Goal: Information Seeking & Learning: Compare options

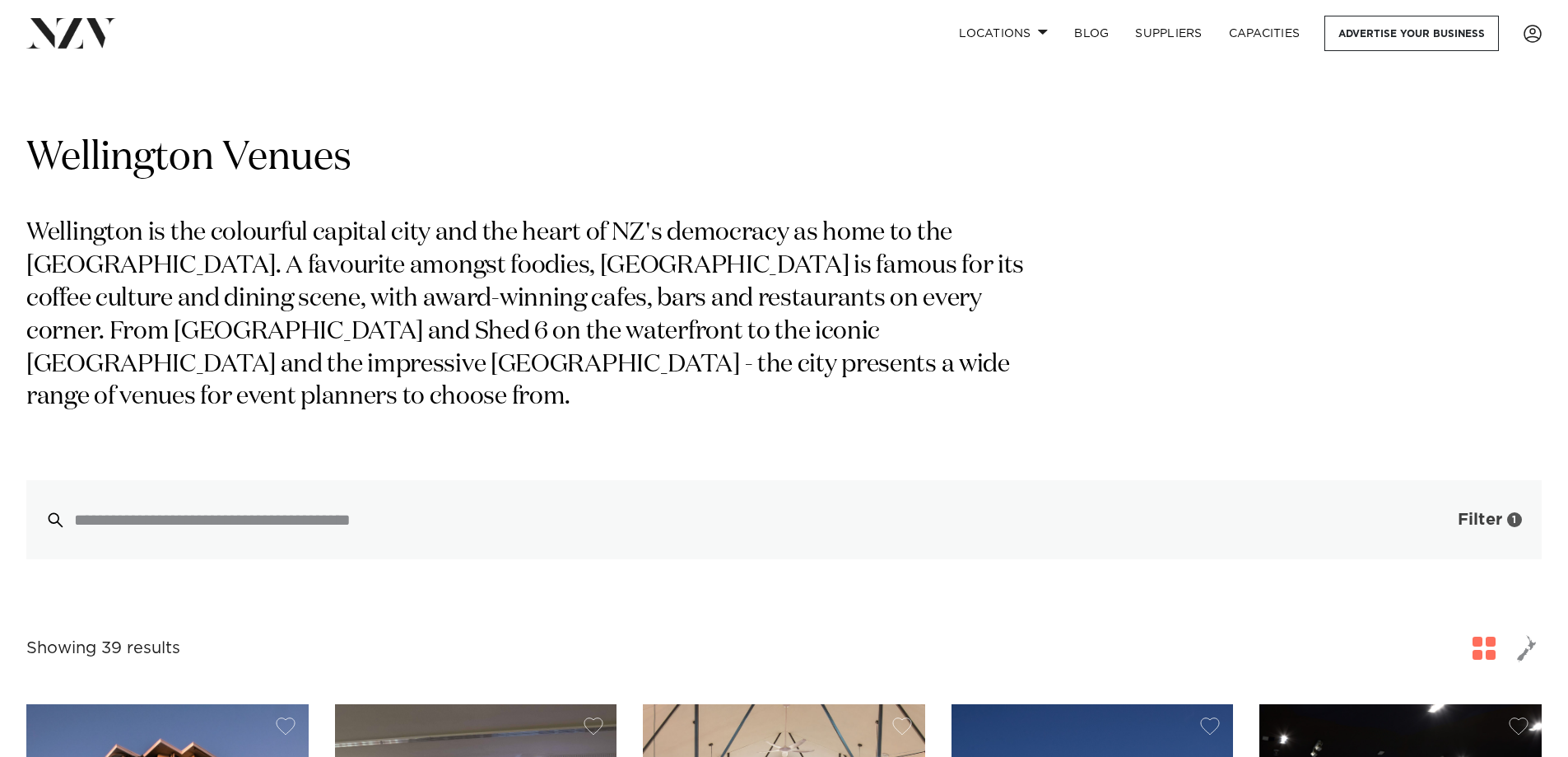
click at [1460, 522] on span "Filter" at bounding box center [1480, 519] width 44 height 16
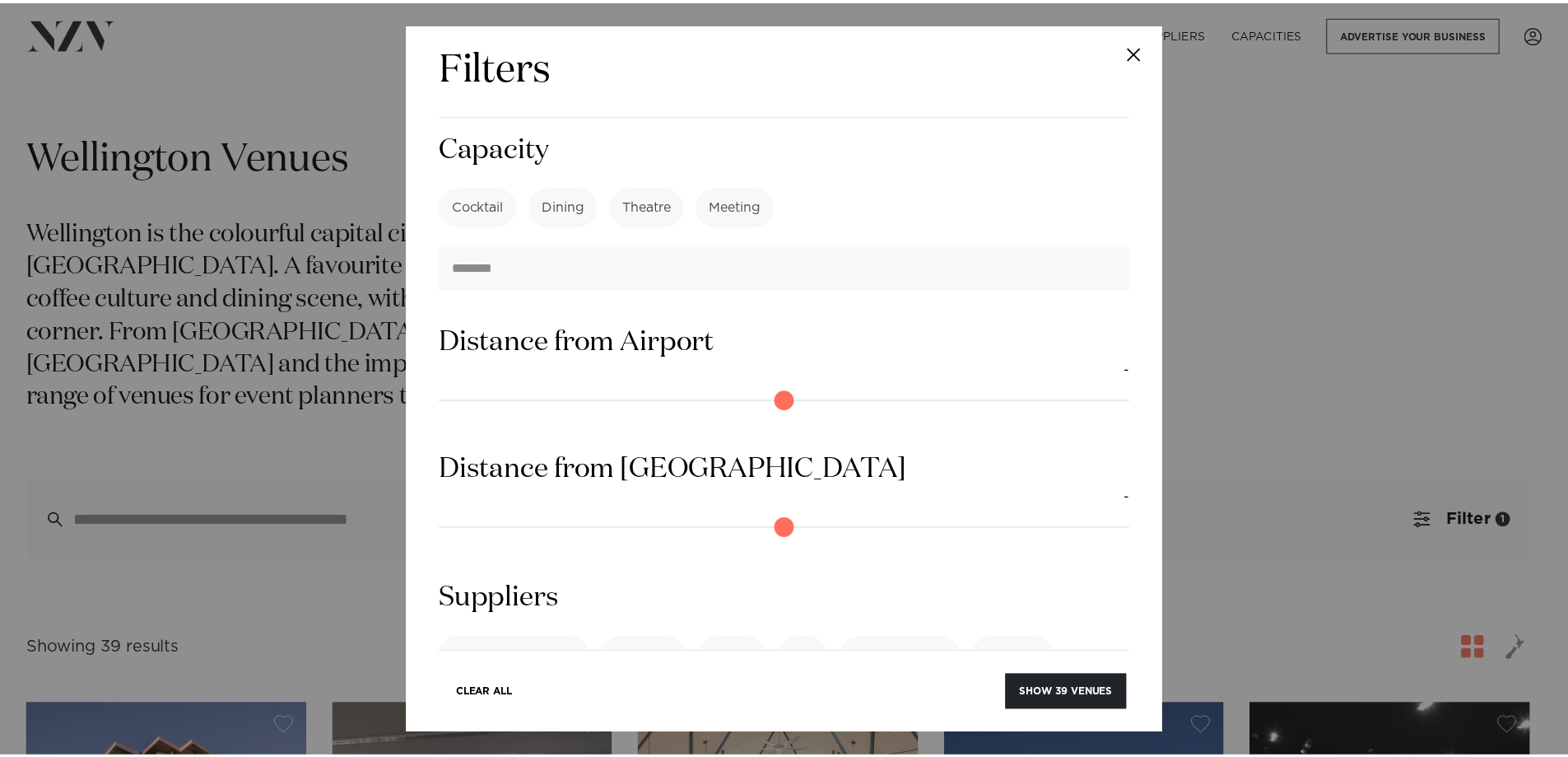
scroll to position [1387, 0]
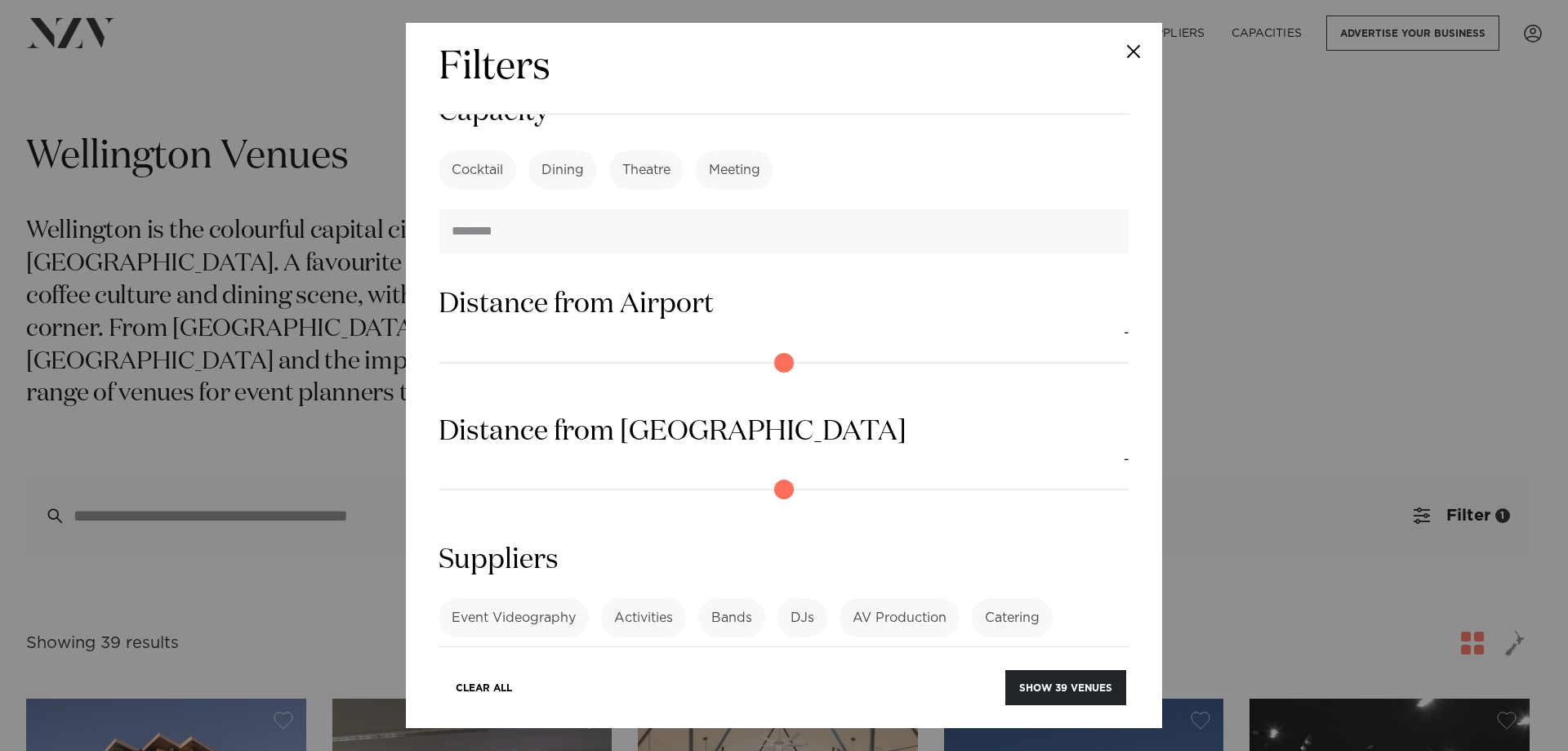
click at [1137, 44] on button "Close" at bounding box center [1134, 52] width 57 height 57
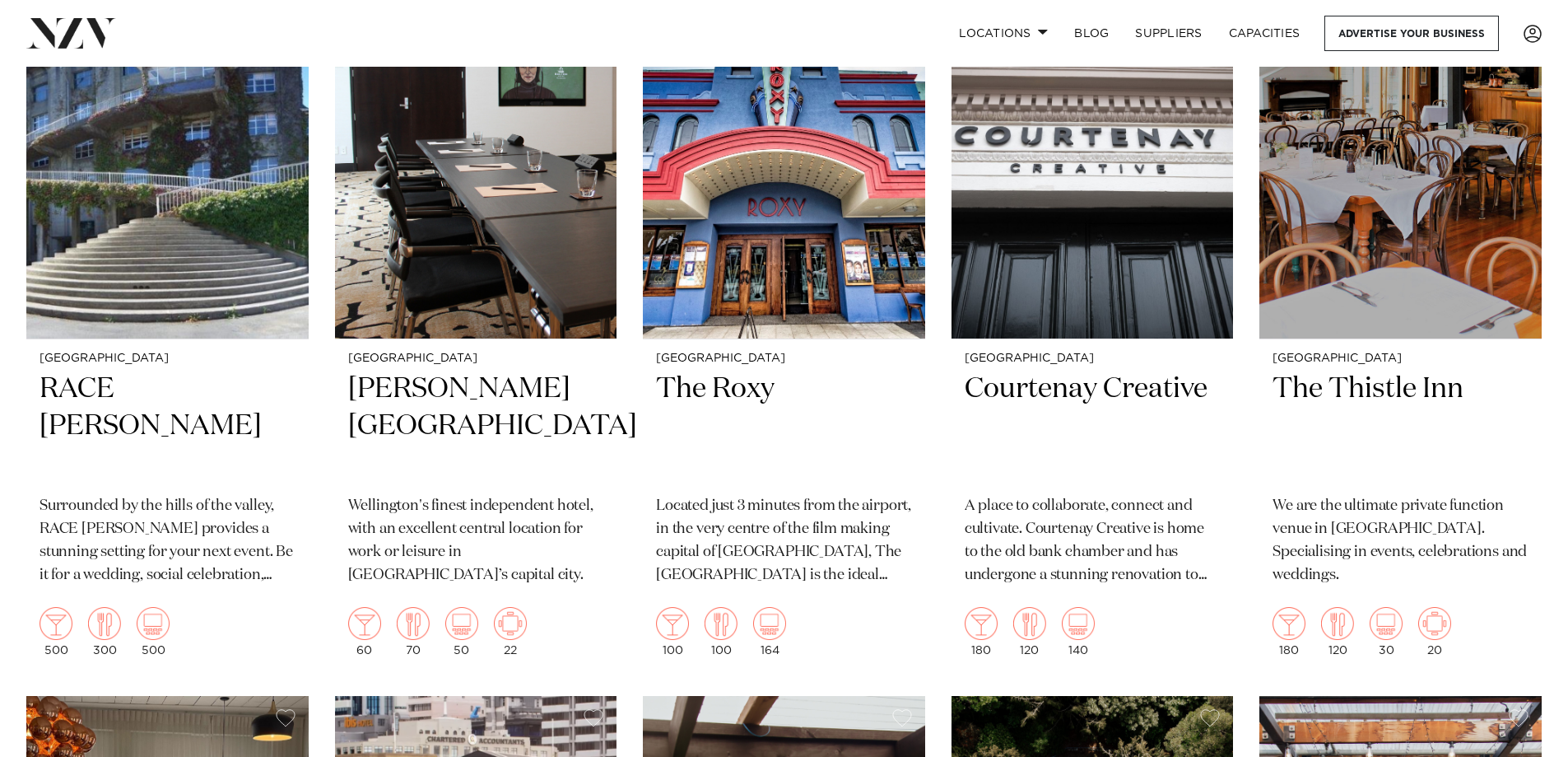
scroll to position [4447, 0]
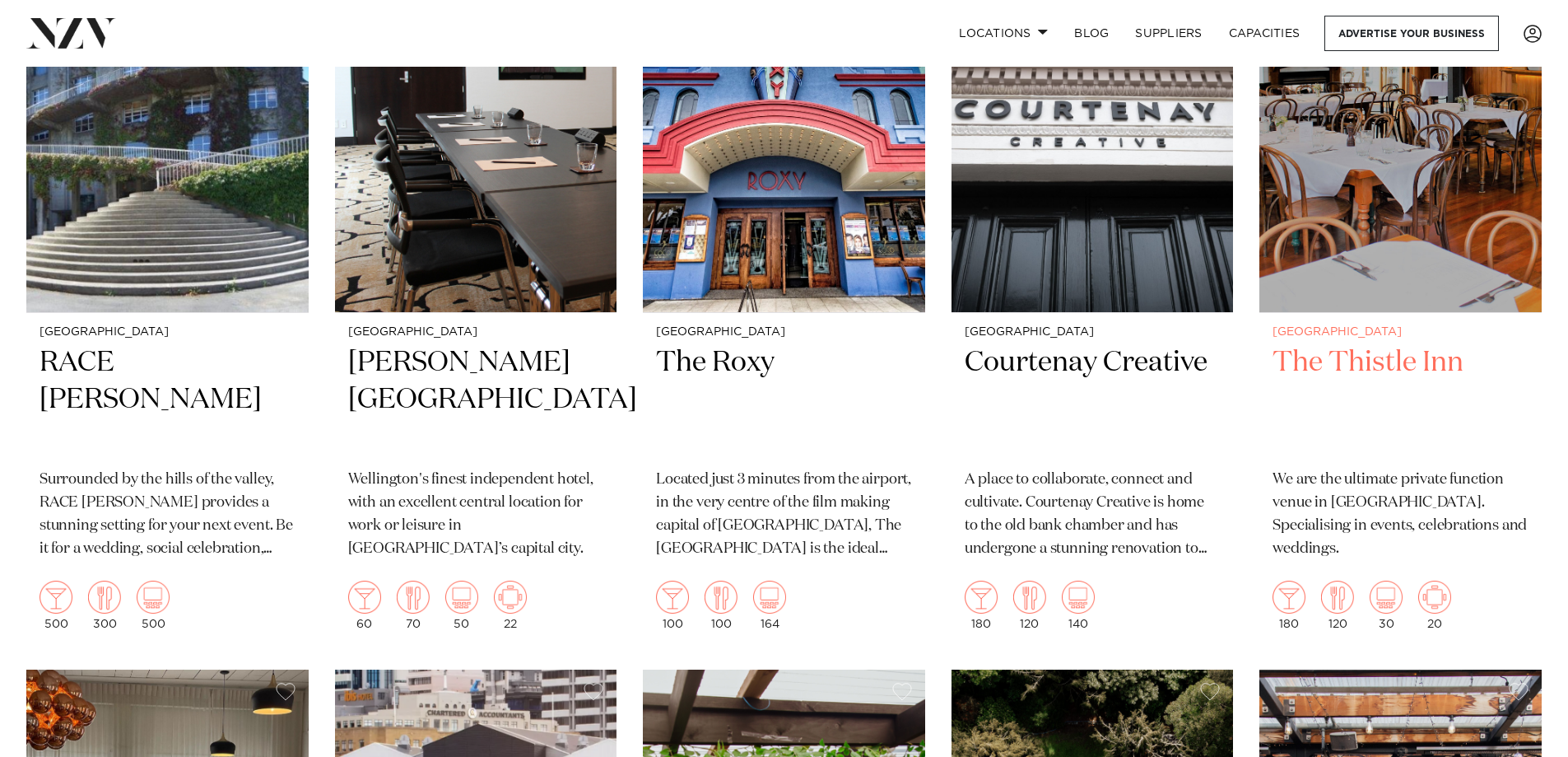
click at [1352, 369] on h2 "The Thistle Inn" at bounding box center [1400, 400] width 256 height 111
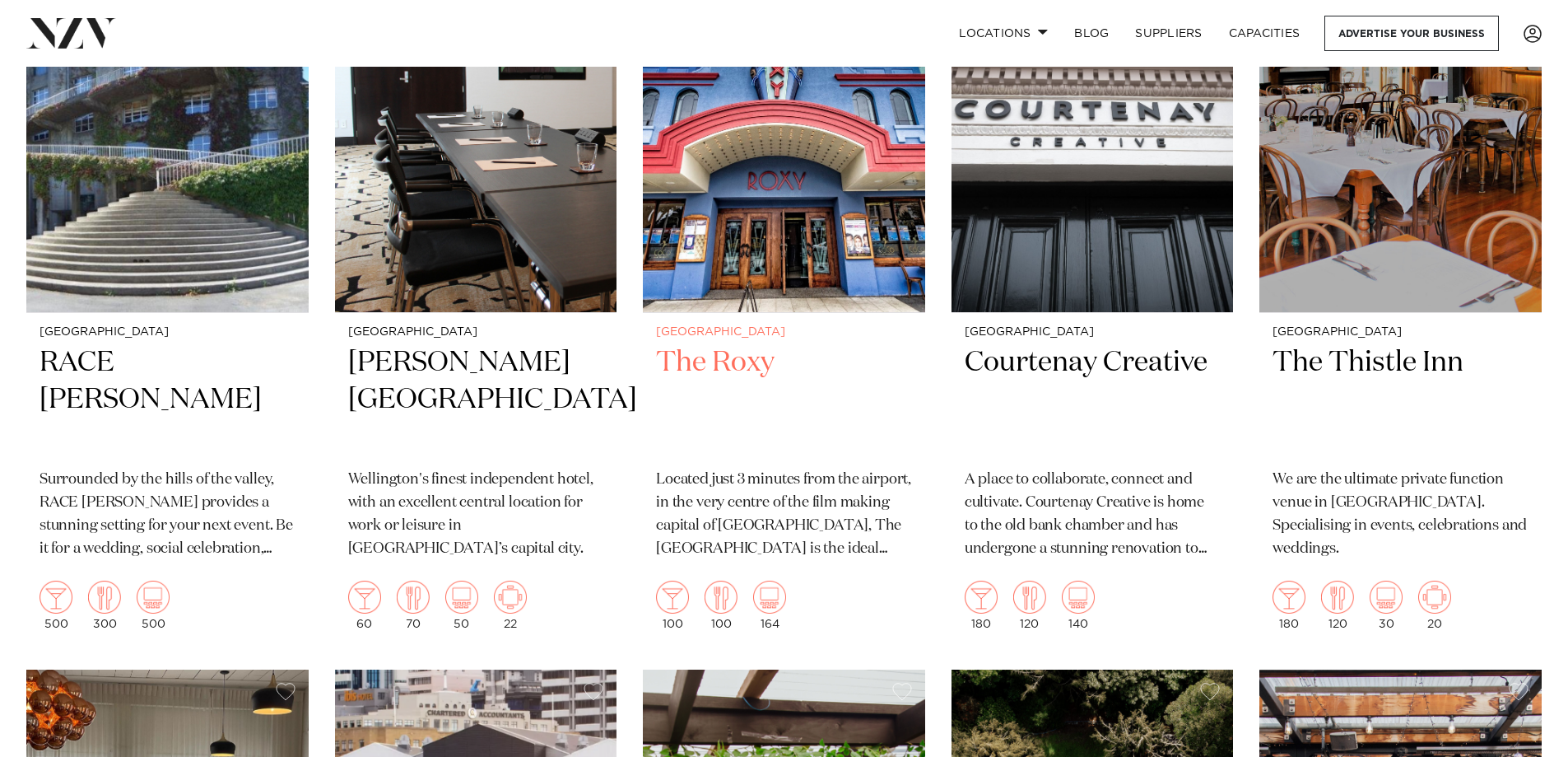
click at [728, 352] on h2 "The Roxy" at bounding box center [784, 400] width 256 height 111
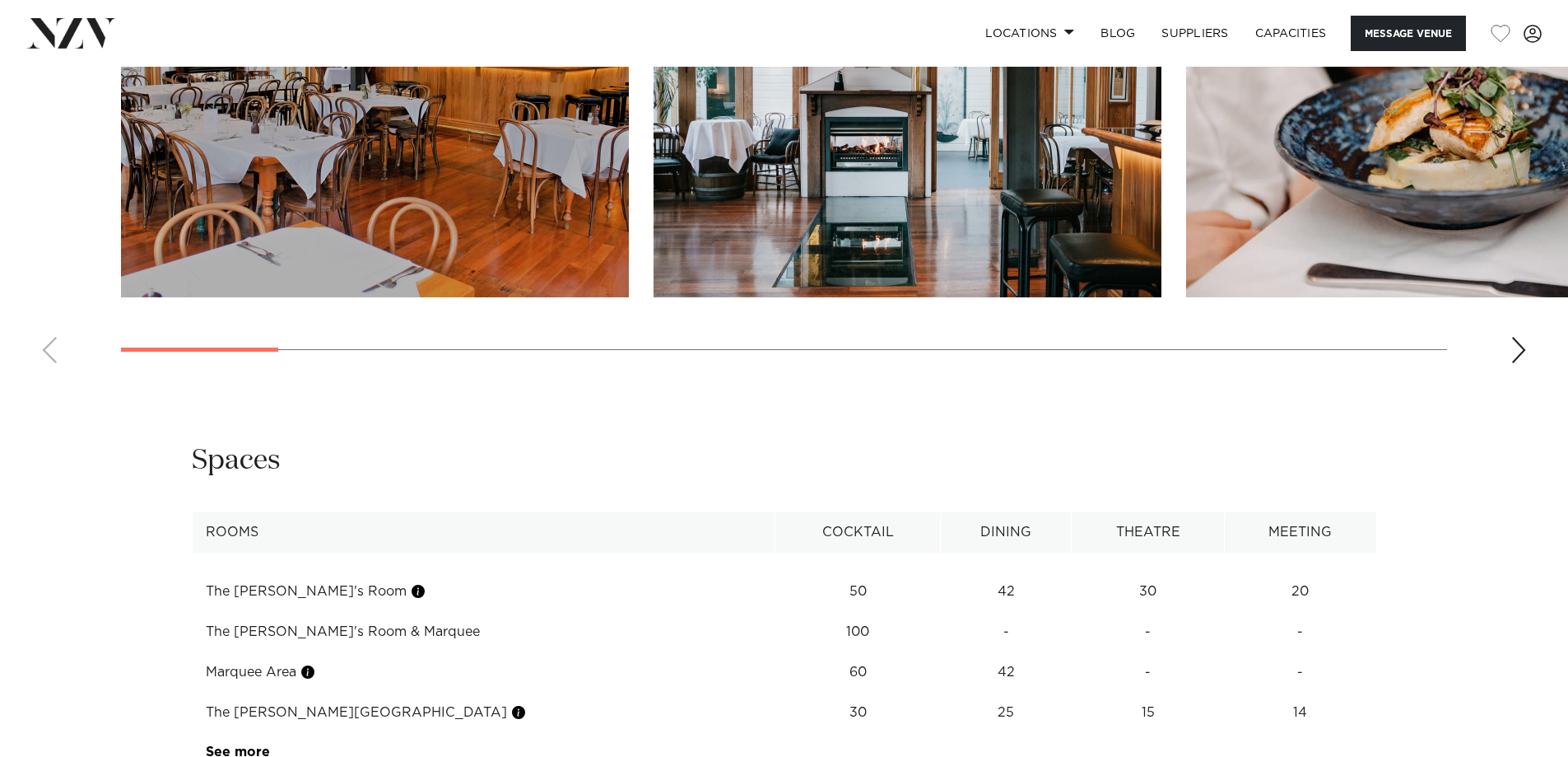
scroll to position [1729, 0]
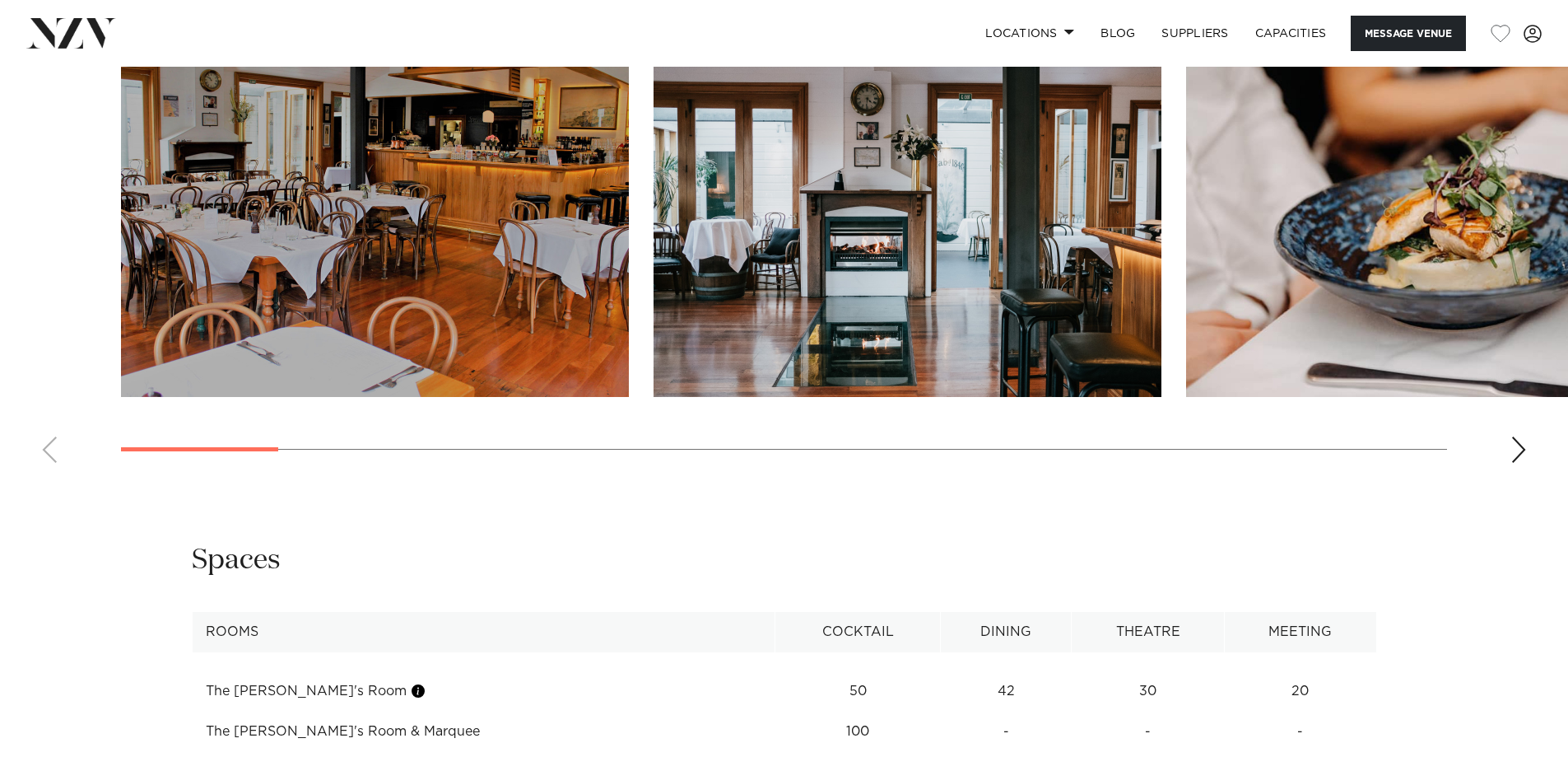
click at [1526, 449] on div "Next slide" at bounding box center [1519, 449] width 16 height 26
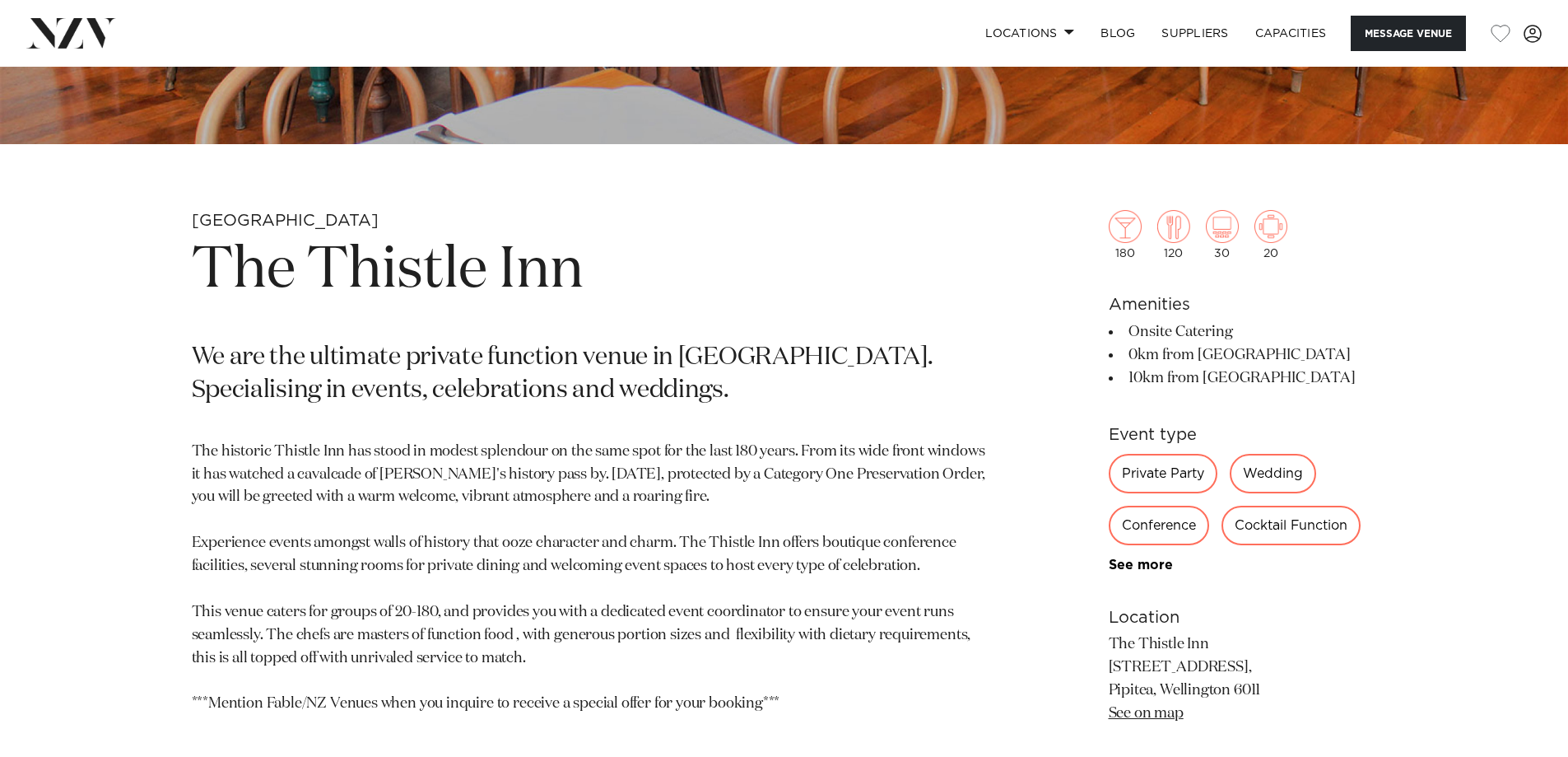
scroll to position [659, 0]
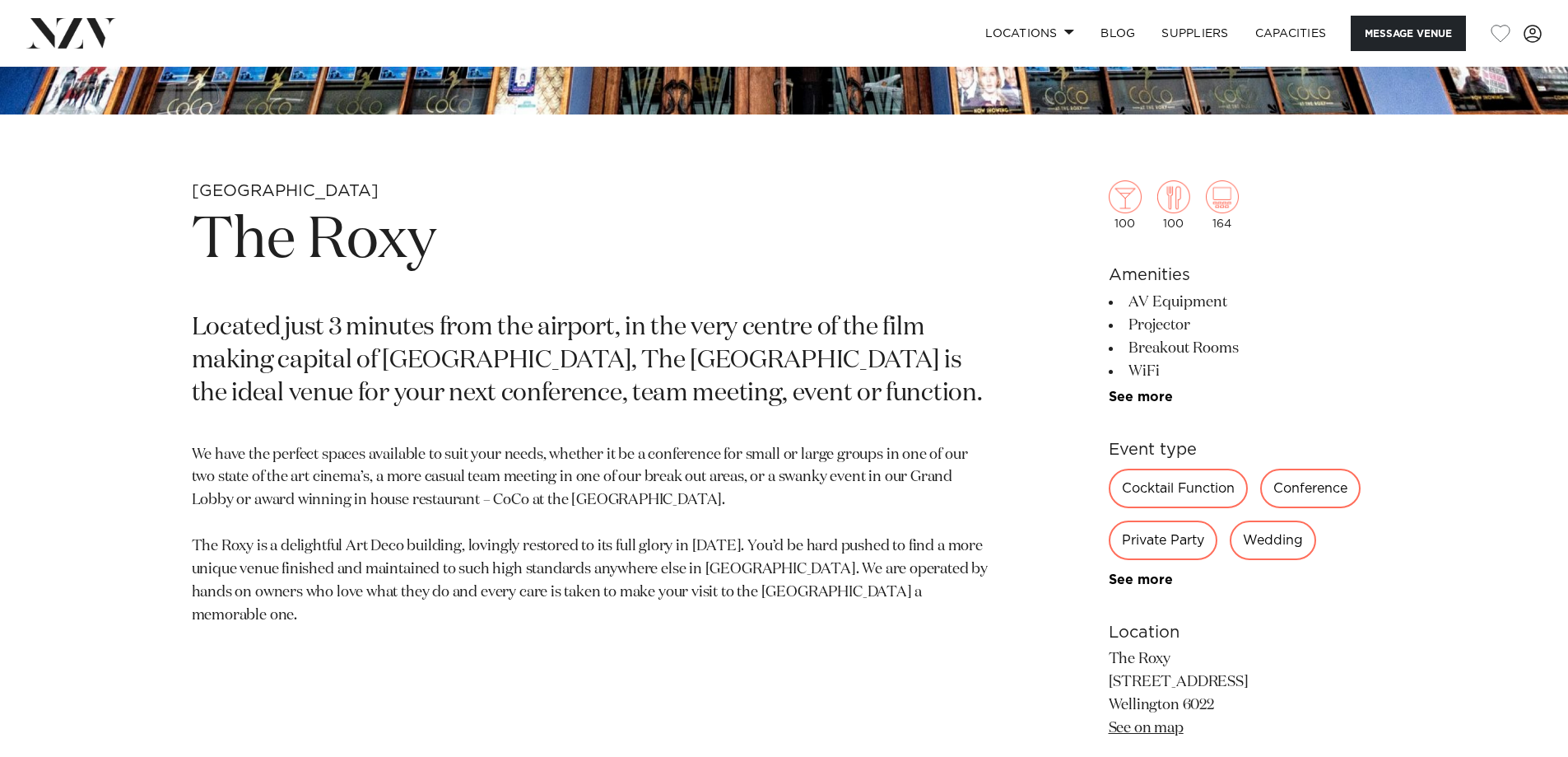
scroll to position [659, 0]
